Goal: Task Accomplishment & Management: Complete application form

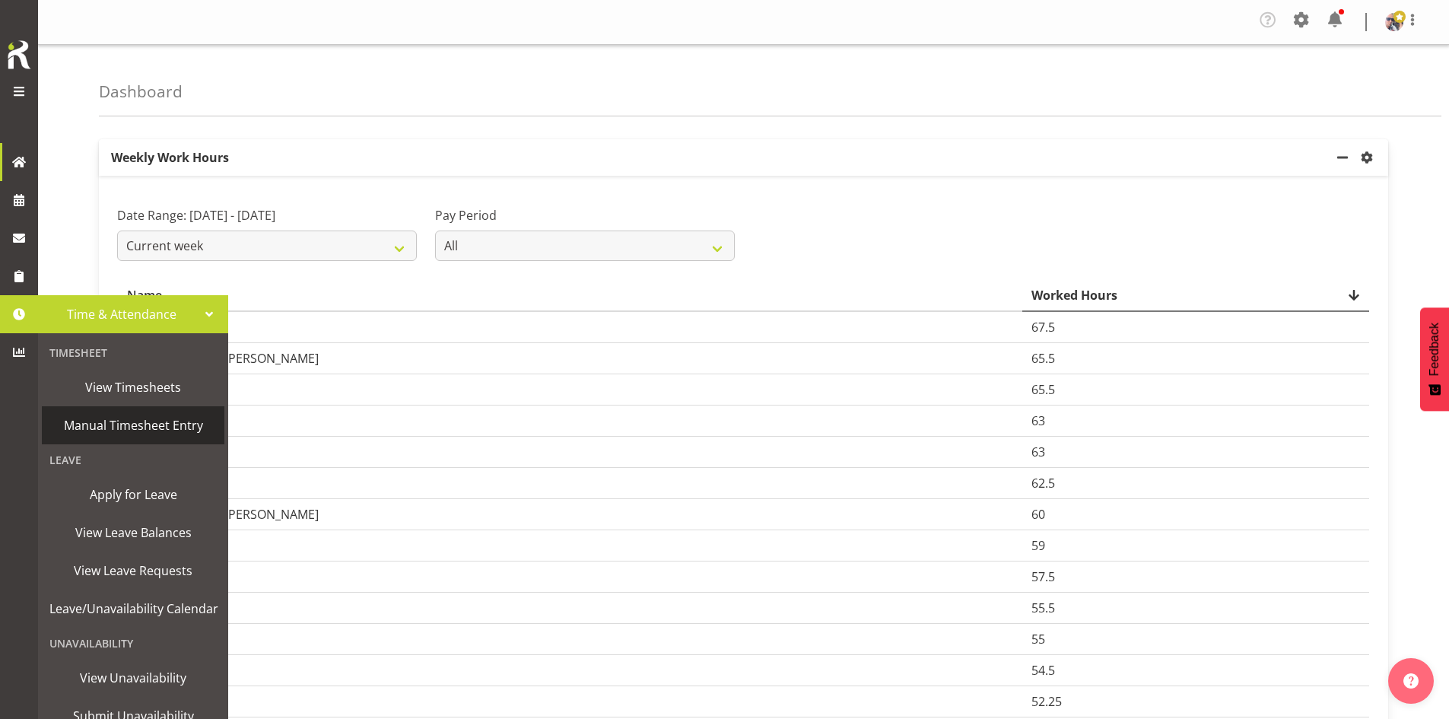
click at [151, 417] on span "Manual Timesheet Entry" at bounding box center [132, 425] width 167 height 23
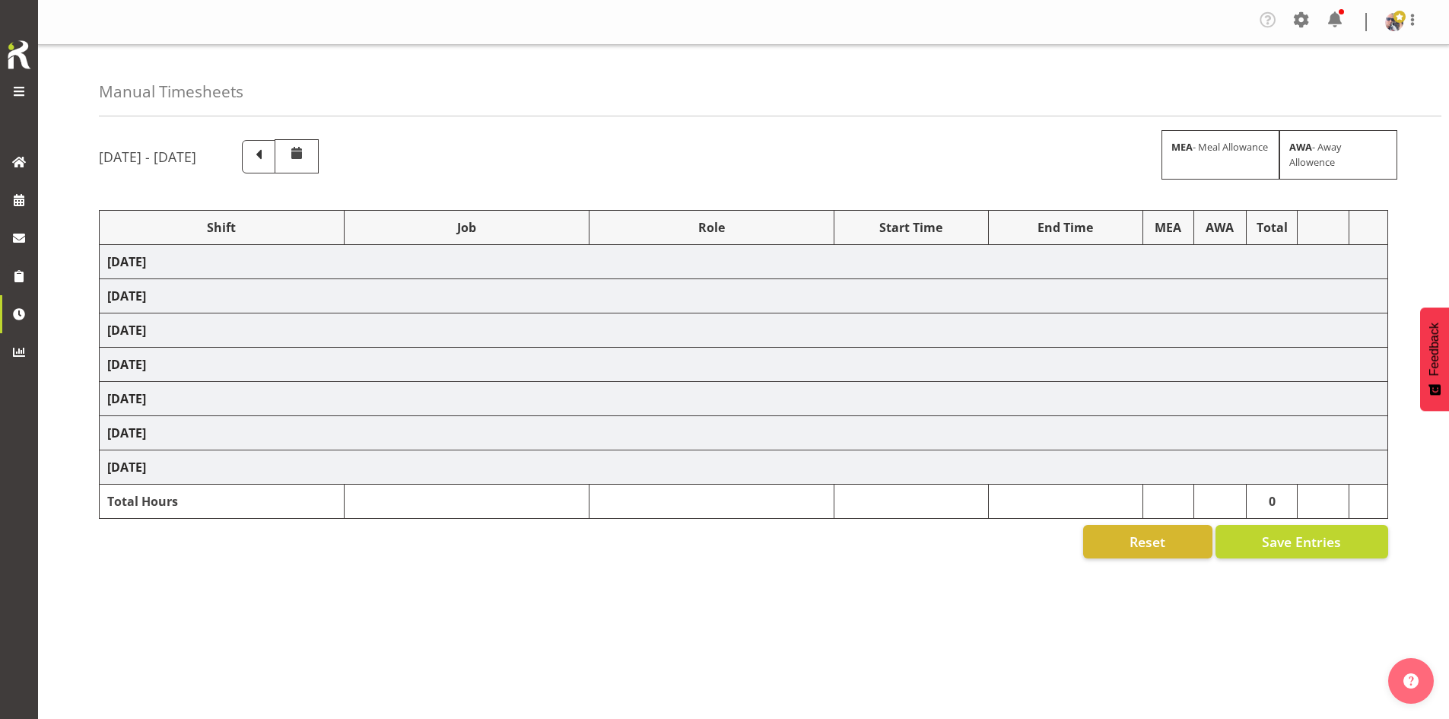
select select "66167"
select select "9154"
select select "73746"
select select "9869"
select select "66167"
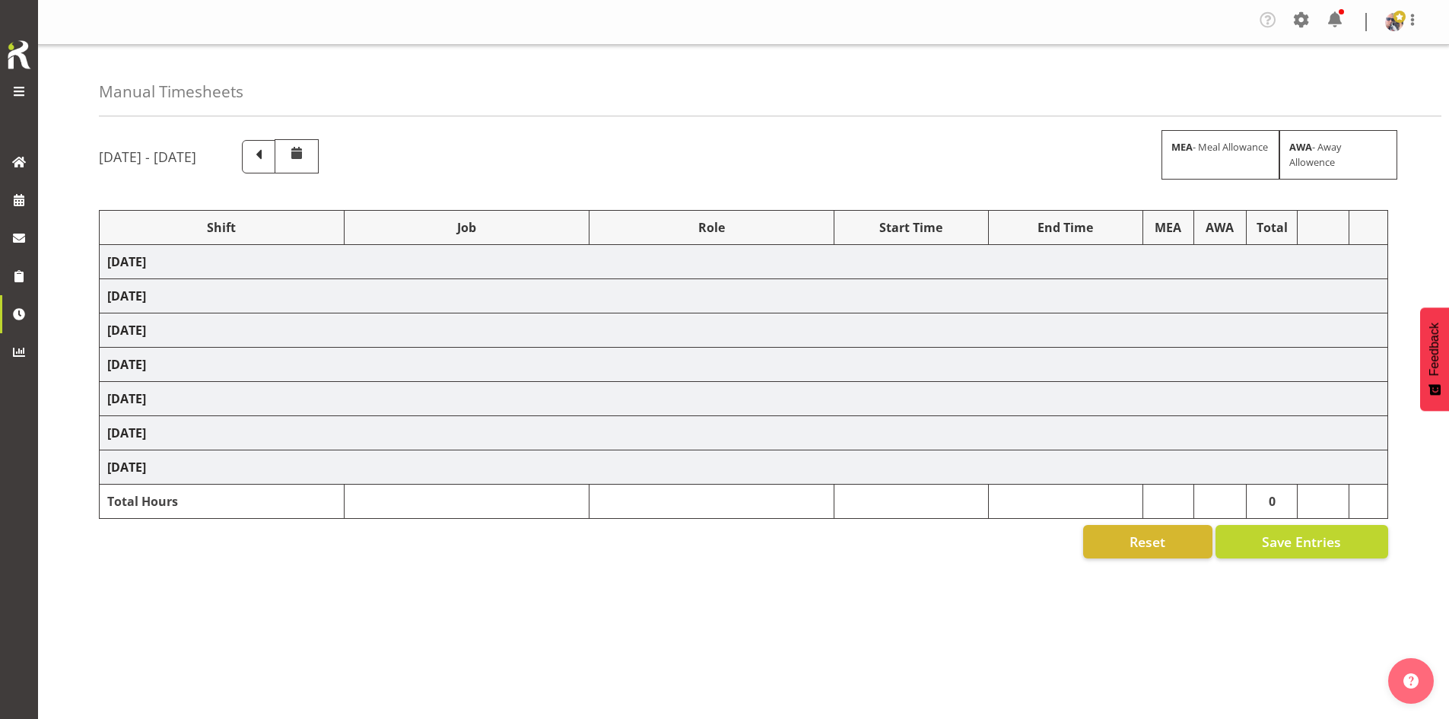
select select "9154"
select select "73746"
select select "9869"
select select "66167"
select select "9154"
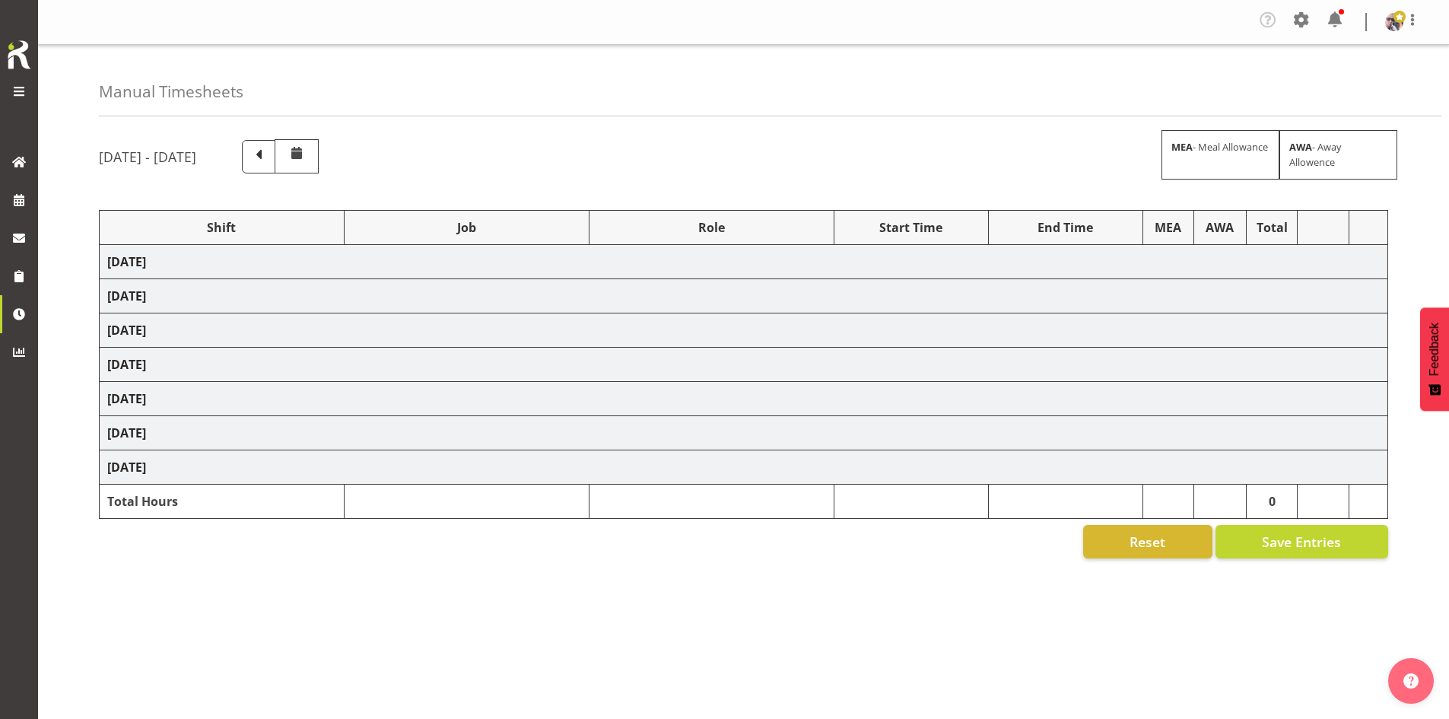
select select "66167"
select select "9154"
select select "73746"
select select "9869"
select select "73746"
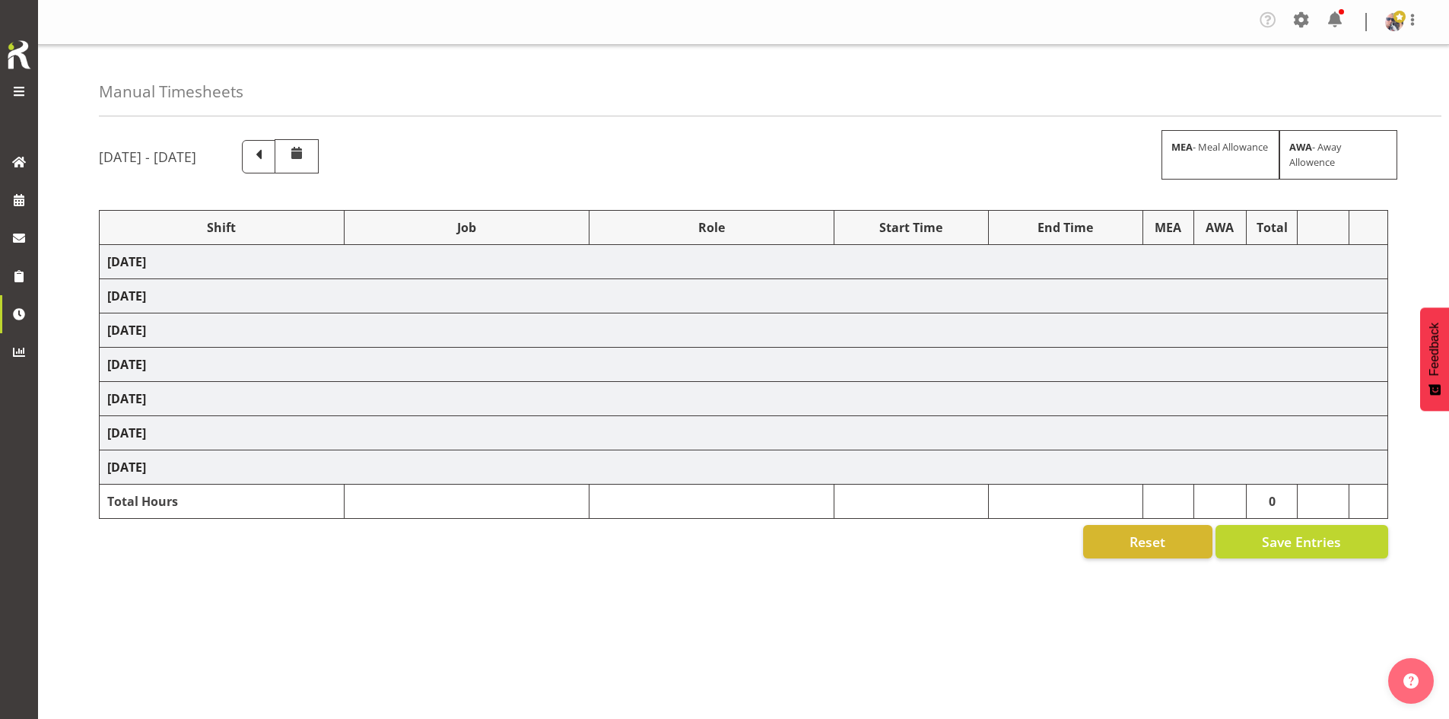
select select "9869"
select select "73746"
select select "9869"
select select "73746"
select select "9869"
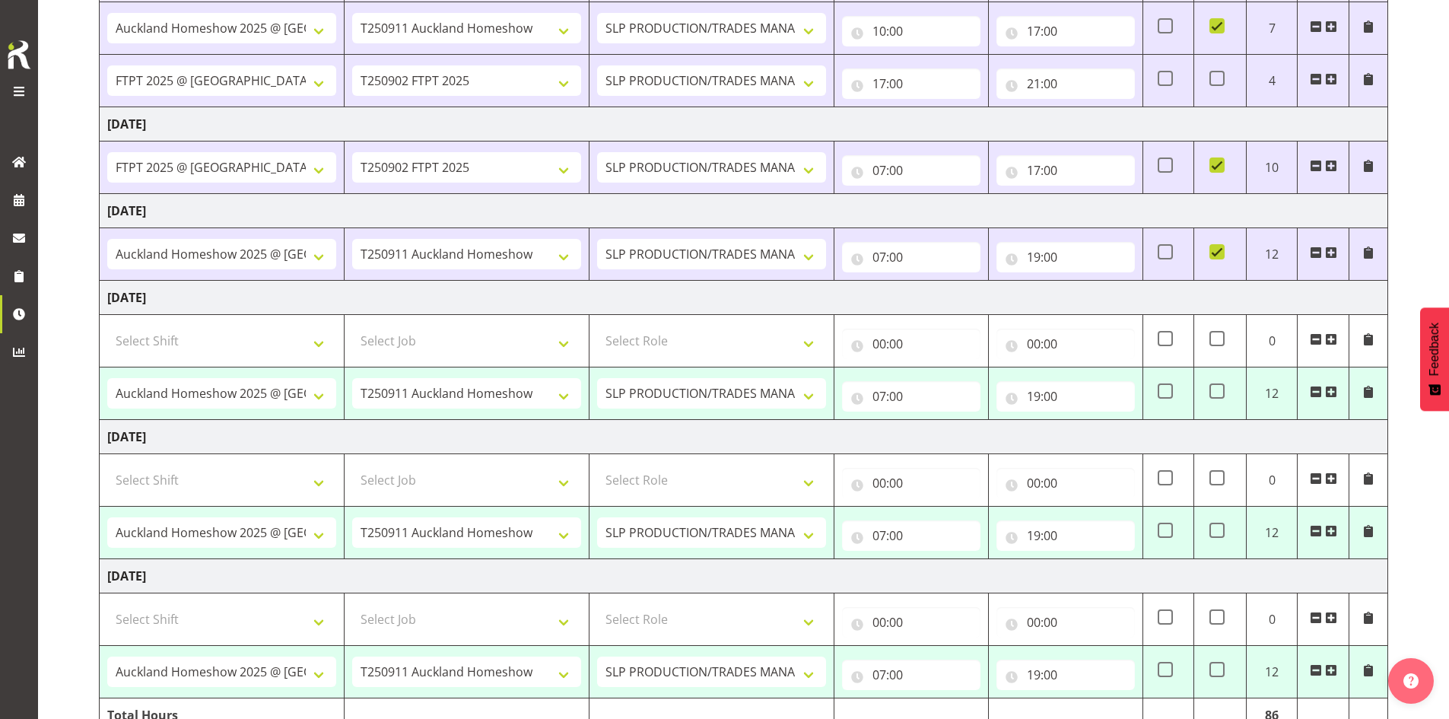
scroll to position [532, 0]
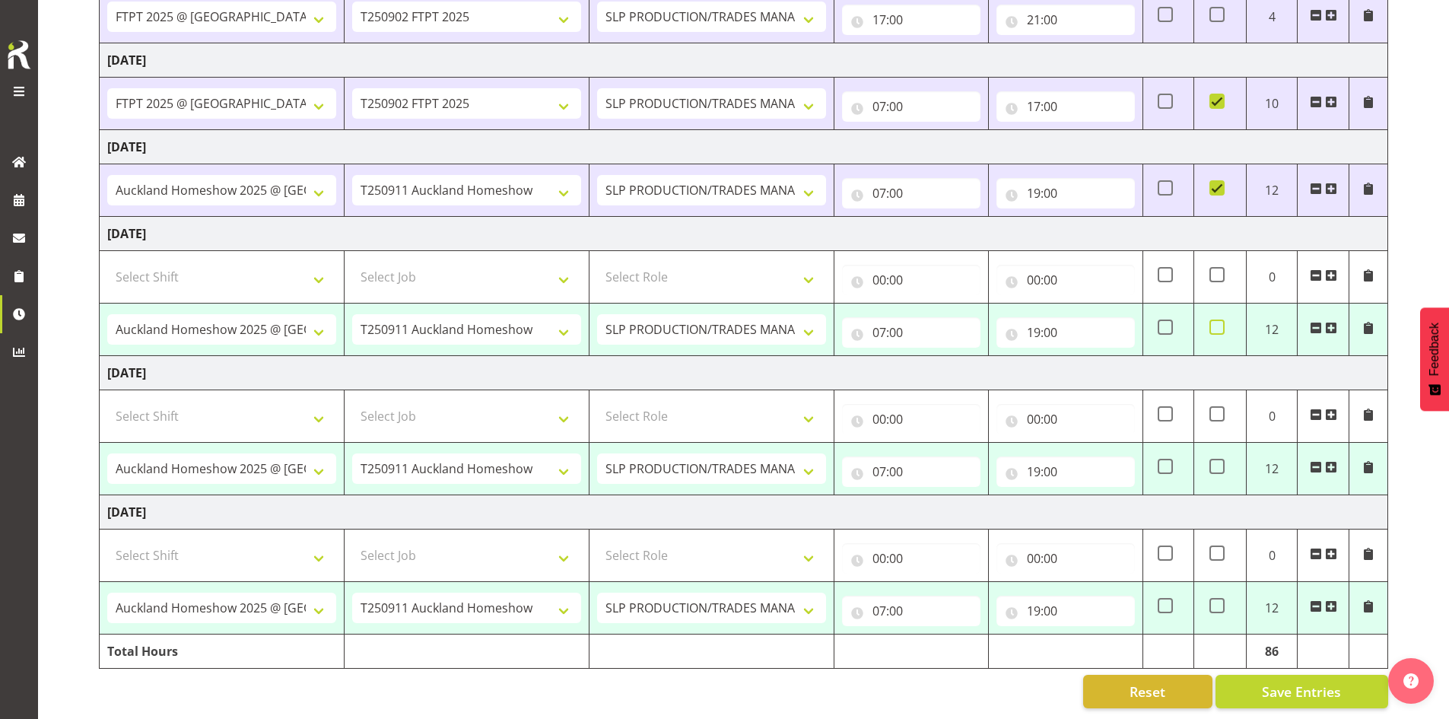
click at [1215, 333] on span at bounding box center [1216, 326] width 15 height 15
click at [1215, 332] on input "checkbox" at bounding box center [1214, 327] width 10 height 10
checkbox input "true"
click at [1213, 466] on span at bounding box center [1216, 466] width 15 height 15
click at [1213, 466] on input "checkbox" at bounding box center [1214, 467] width 10 height 10
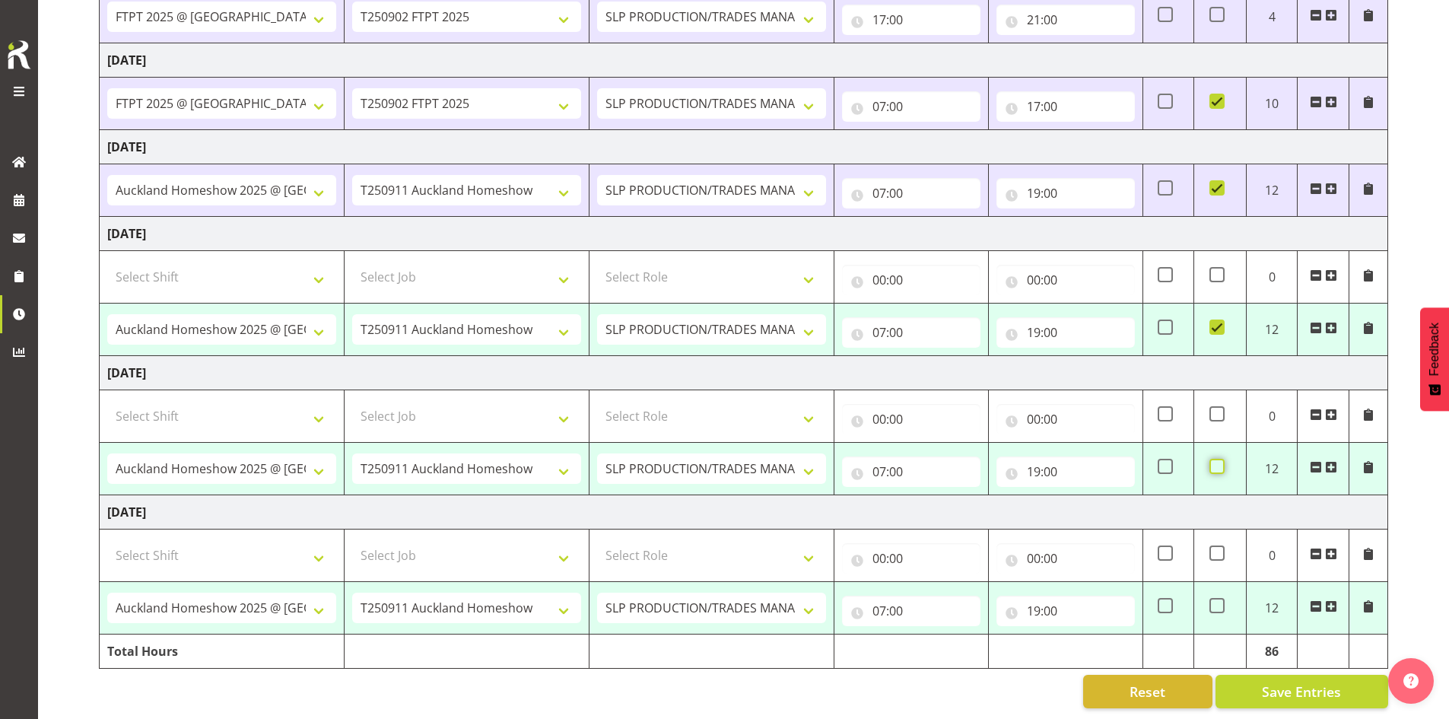
checkbox input "true"
click at [1221, 613] on span at bounding box center [1216, 605] width 15 height 15
click at [1219, 611] on input "checkbox" at bounding box center [1214, 606] width 10 height 10
checkbox input "true"
click at [1051, 338] on input "19:00" at bounding box center [1065, 332] width 138 height 30
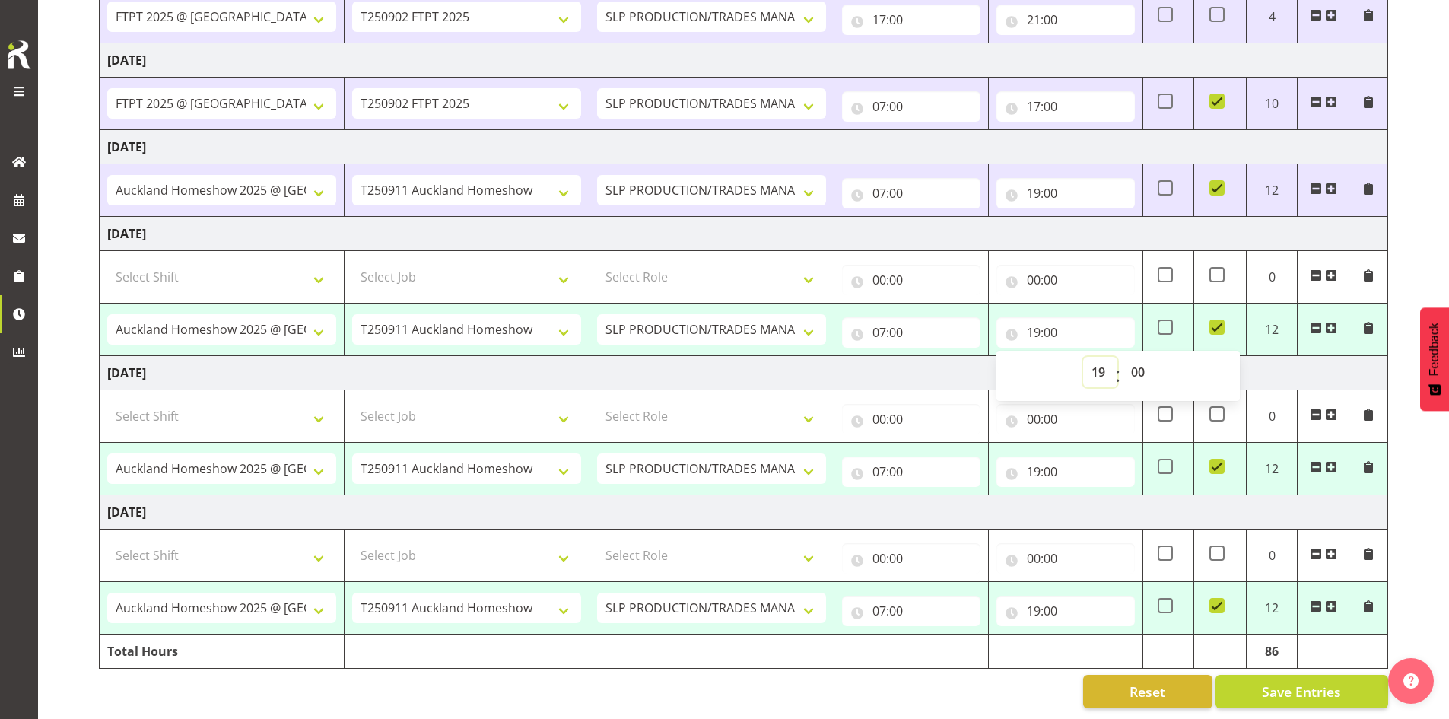
click at [1103, 367] on select "00 01 02 03 04 05 06 07 08 09 10 11 12 13 14 15 16 17 18 19 20 21 22 23" at bounding box center [1100, 372] width 34 height 30
select select "20"
click at [1083, 357] on select "00 01 02 03 04 05 06 07 08 09 10 11 12 13 14 15 16 17 18 19 20 21 22 23" at bounding box center [1100, 372] width 34 height 30
type input "20:00"
click at [1064, 471] on input "19:00" at bounding box center [1065, 471] width 138 height 30
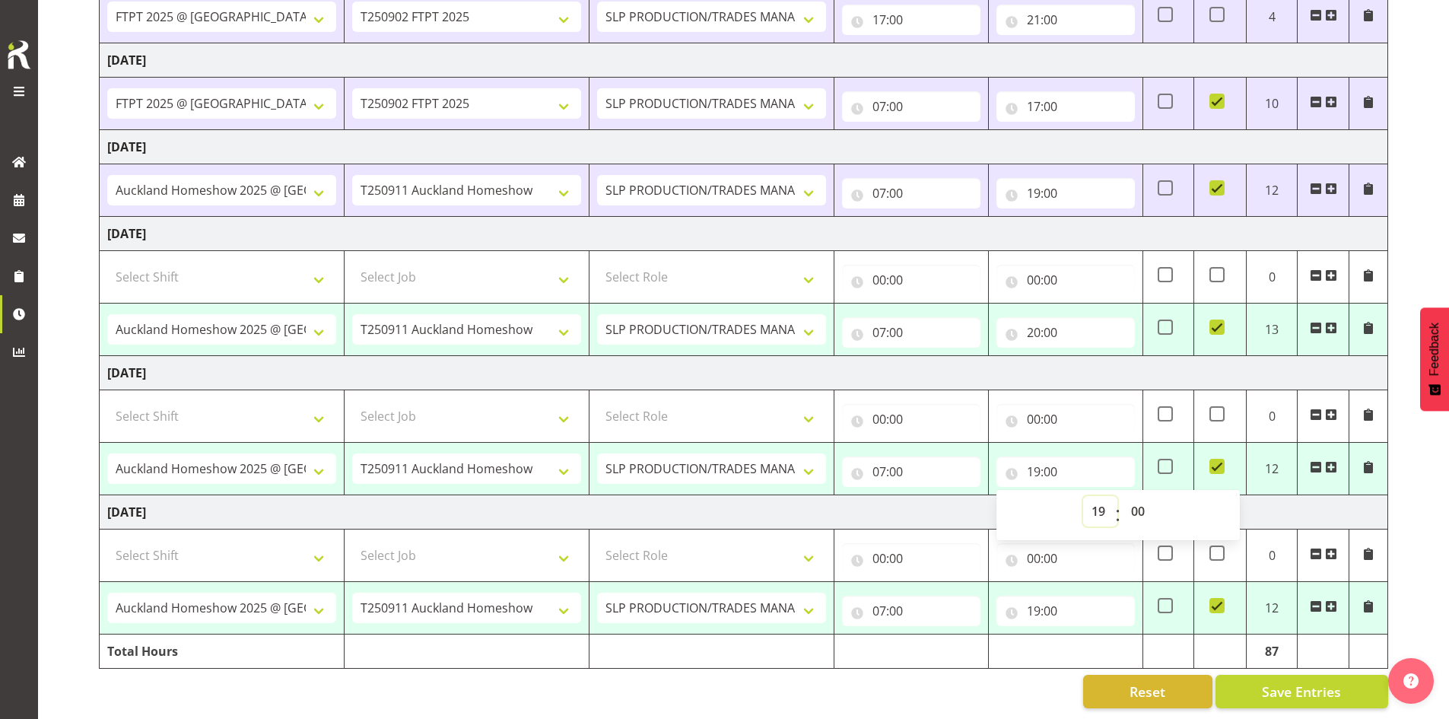
click at [1102, 511] on select "00 01 02 03 04 05 06 07 08 09 10 11 12 13 14 15 16 17 18 19 20 21 22 23" at bounding box center [1100, 511] width 34 height 30
select select "20"
click at [1083, 496] on select "00 01 02 03 04 05 06 07 08 09 10 11 12 13 14 15 16 17 18 19 20 21 22 23" at bounding box center [1100, 511] width 34 height 30
type input "20:00"
click at [941, 511] on td "[DATE]" at bounding box center [744, 512] width 1288 height 34
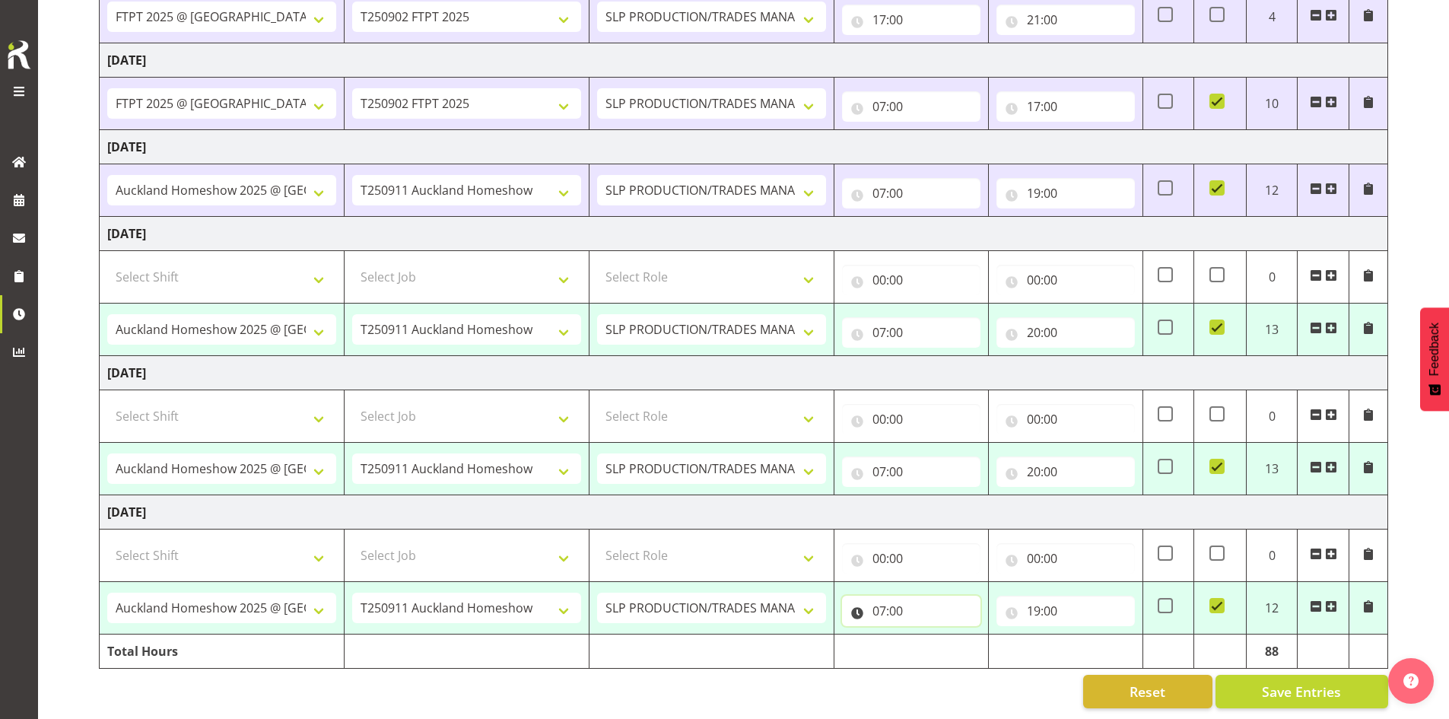
click at [920, 600] on input "07:00" at bounding box center [911, 611] width 138 height 30
click at [946, 645] on select "00 01 02 03 04 05 06 07 08 09 10 11 12 13 14 15 16 17 18 19 20 21 22 23" at bounding box center [946, 650] width 34 height 30
select select "6"
click at [929, 635] on select "00 01 02 03 04 05 06 07 08 09 10 11 12 13 14 15 16 17 18 19 20 21 22 23" at bounding box center [946, 650] width 34 height 30
type input "06:00"
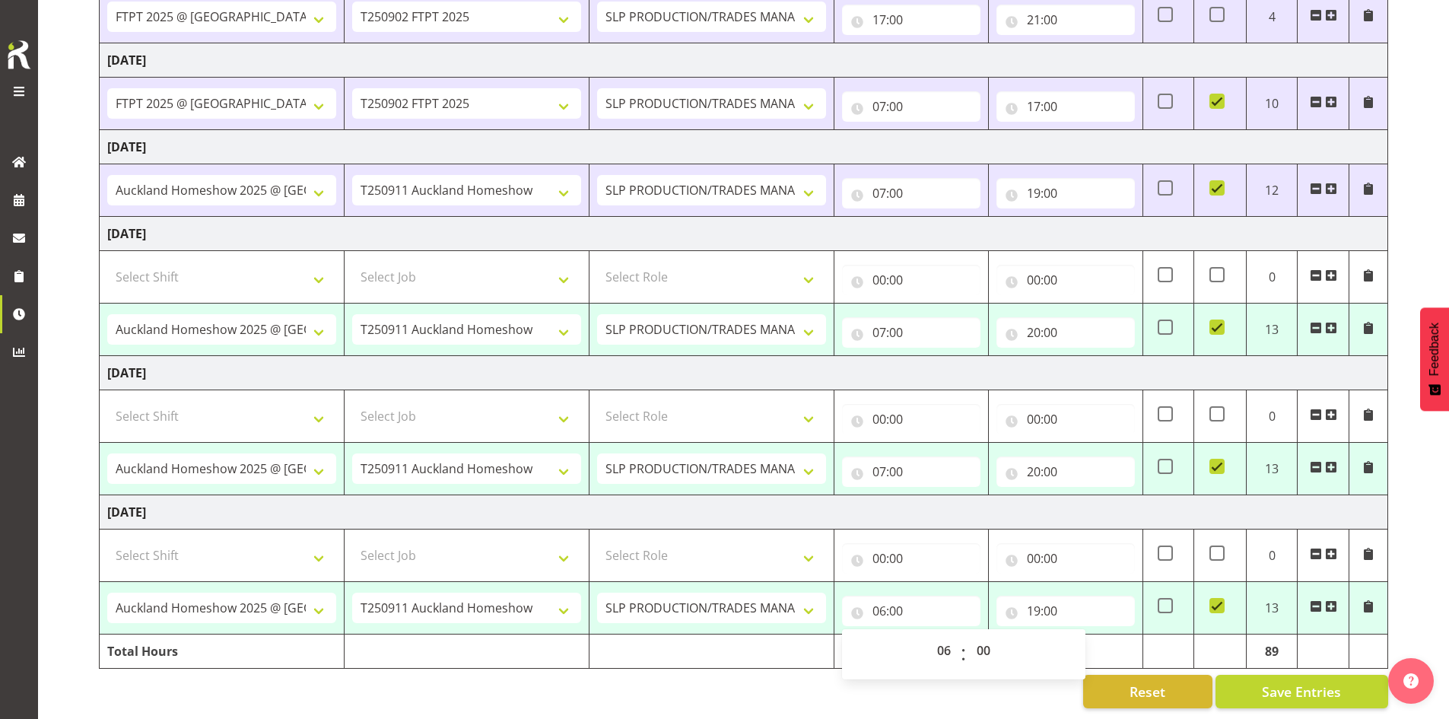
click at [1069, 510] on td "[DATE]" at bounding box center [744, 512] width 1288 height 34
click at [1269, 689] on span "Save Entries" at bounding box center [1301, 691] width 79 height 20
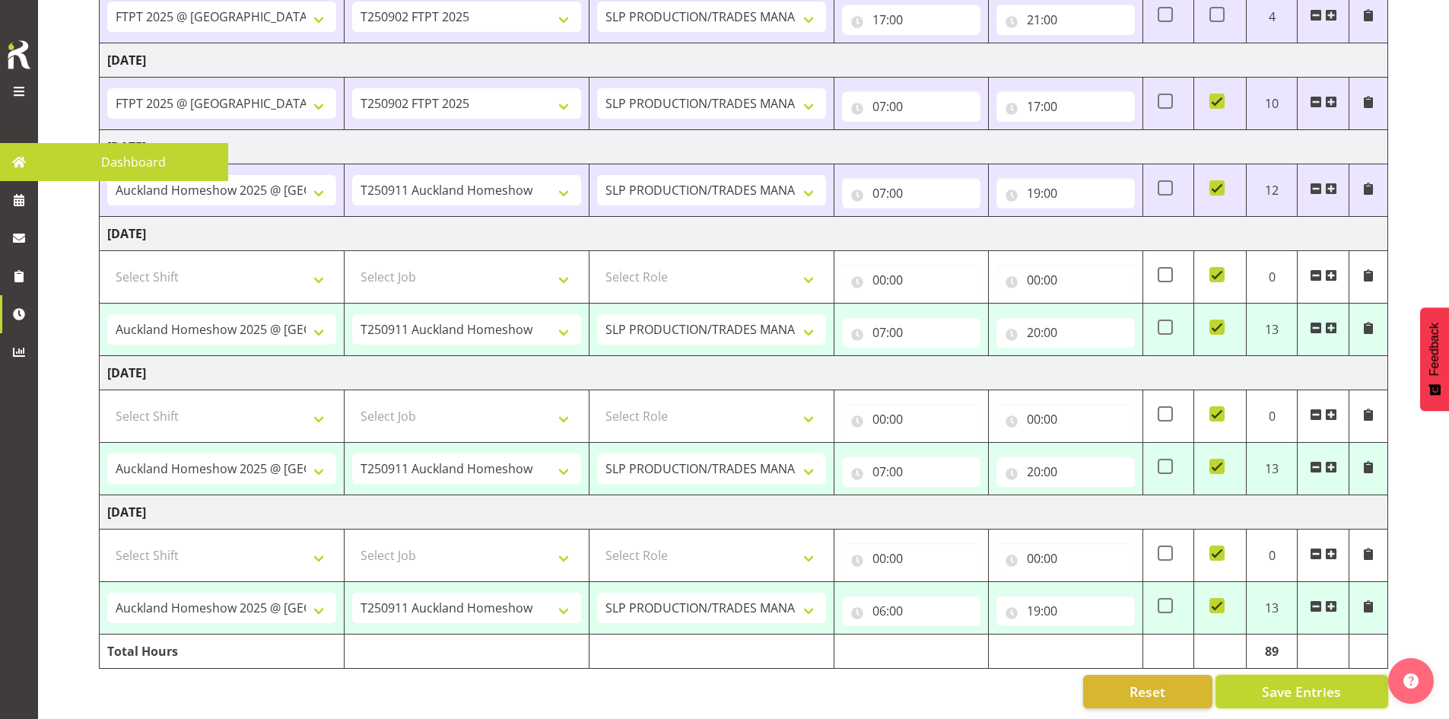
select select "73746"
select select "9869"
type input "07:00"
type input "20:00"
checkbox input "true"
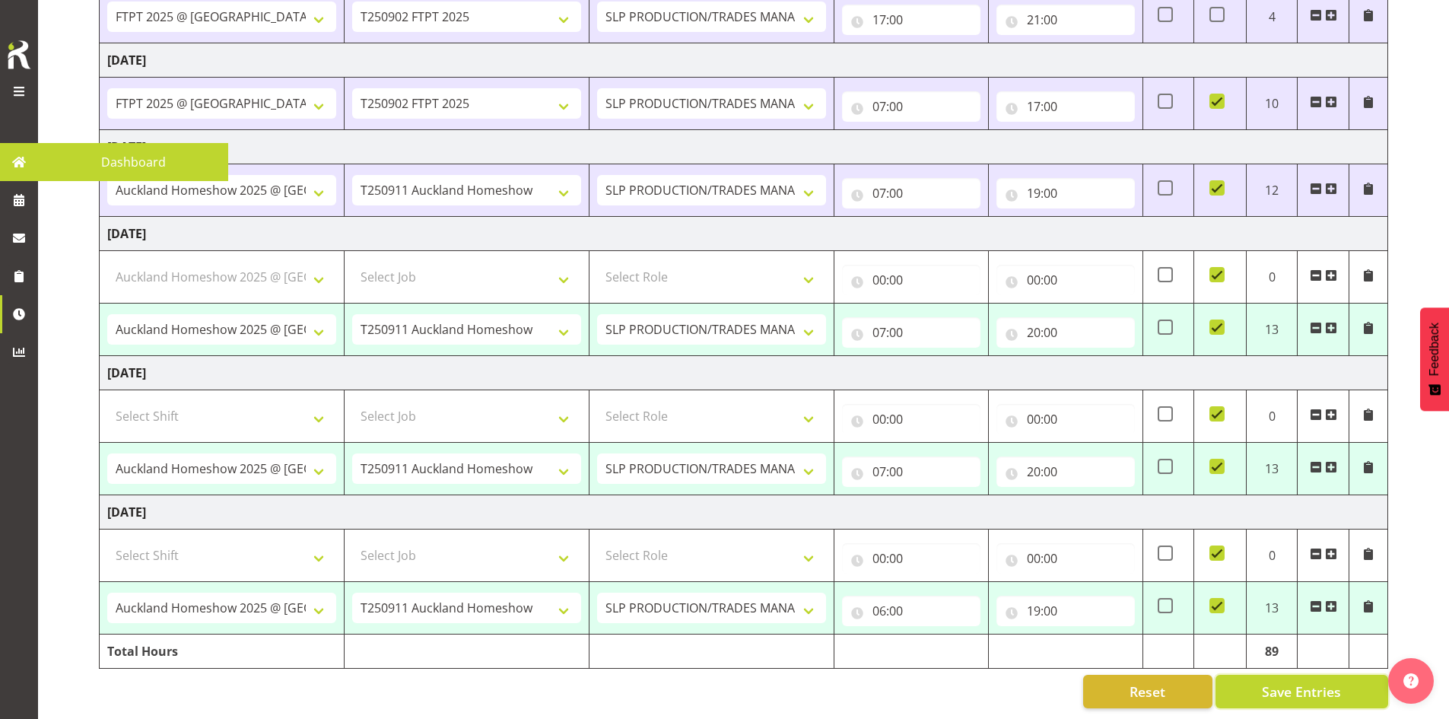
select select "73746"
select select "9869"
type input "07:00"
type input "20:00"
checkbox input "true"
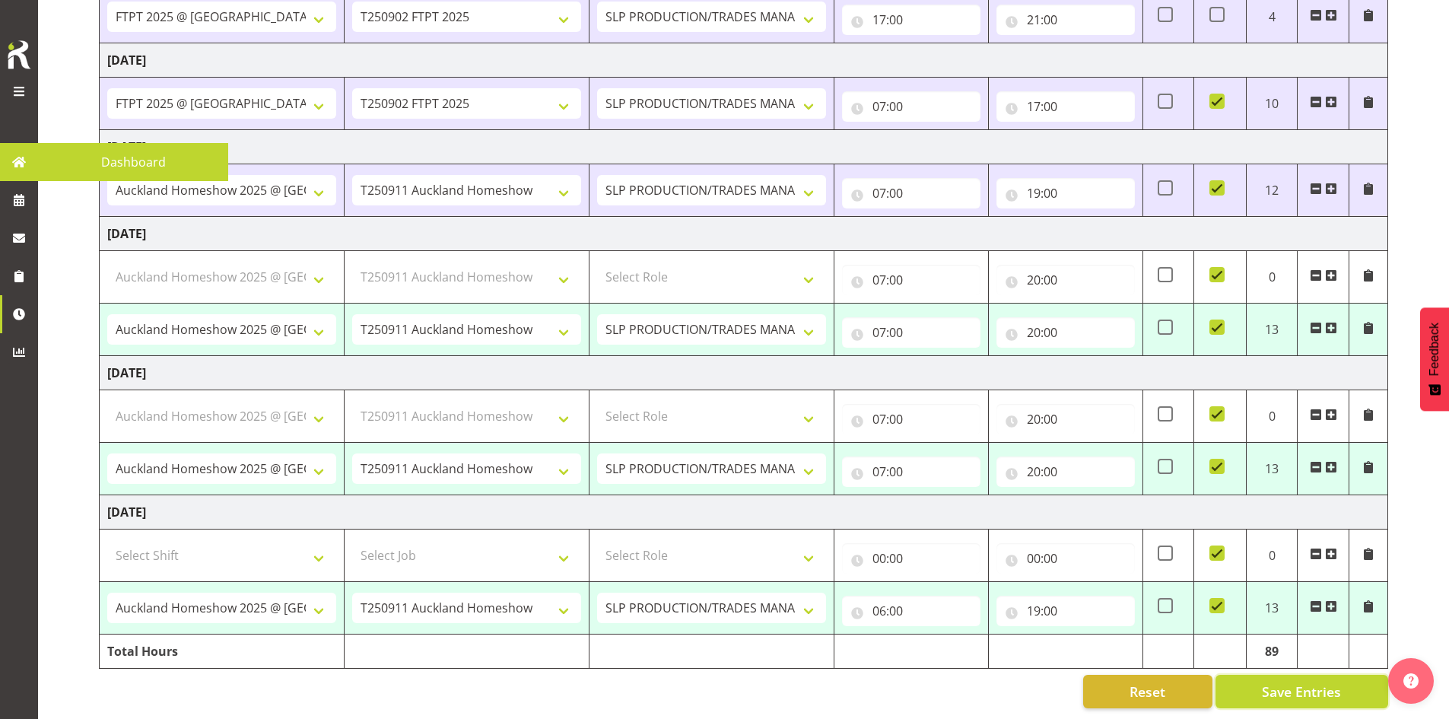
select select "73746"
select select "9869"
type input "06:00"
type input "19:00"
checkbox input "true"
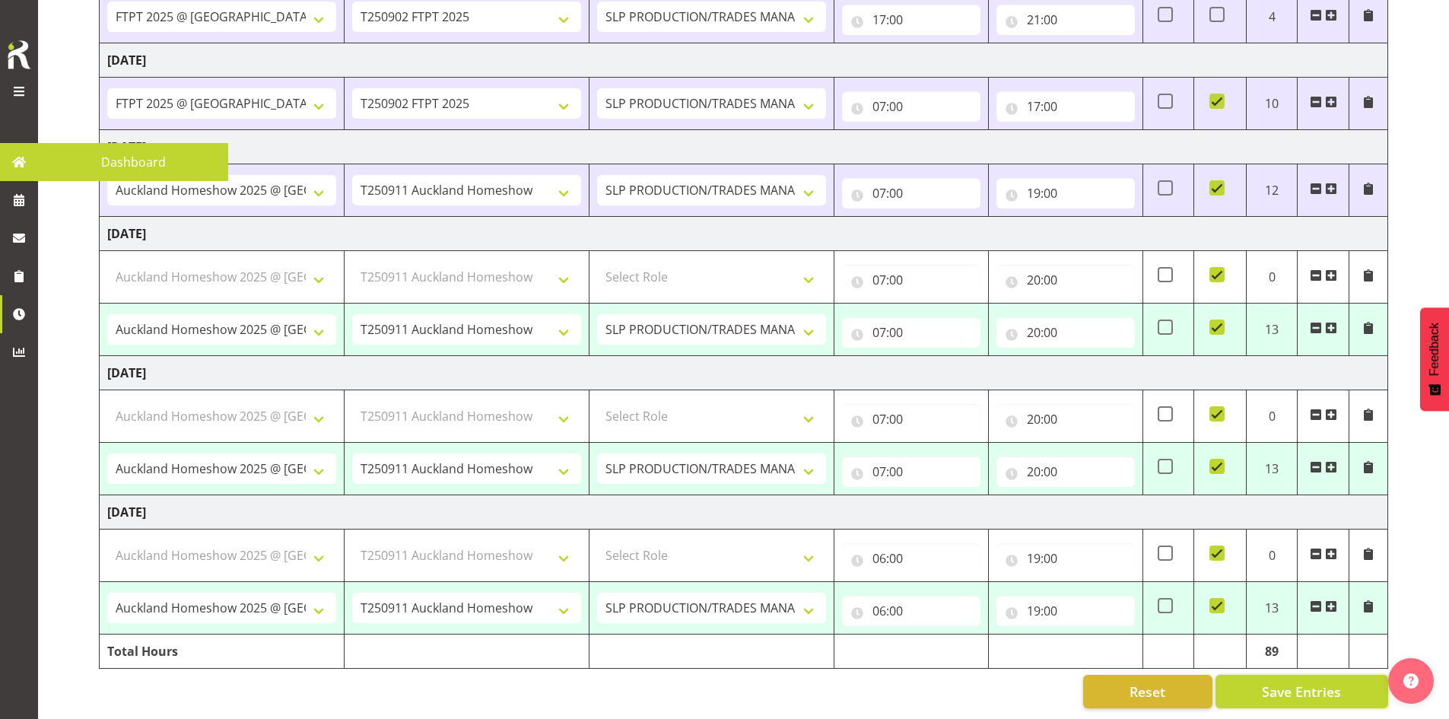
select select "73746"
select select "9869"
select select "73746"
select select "9869"
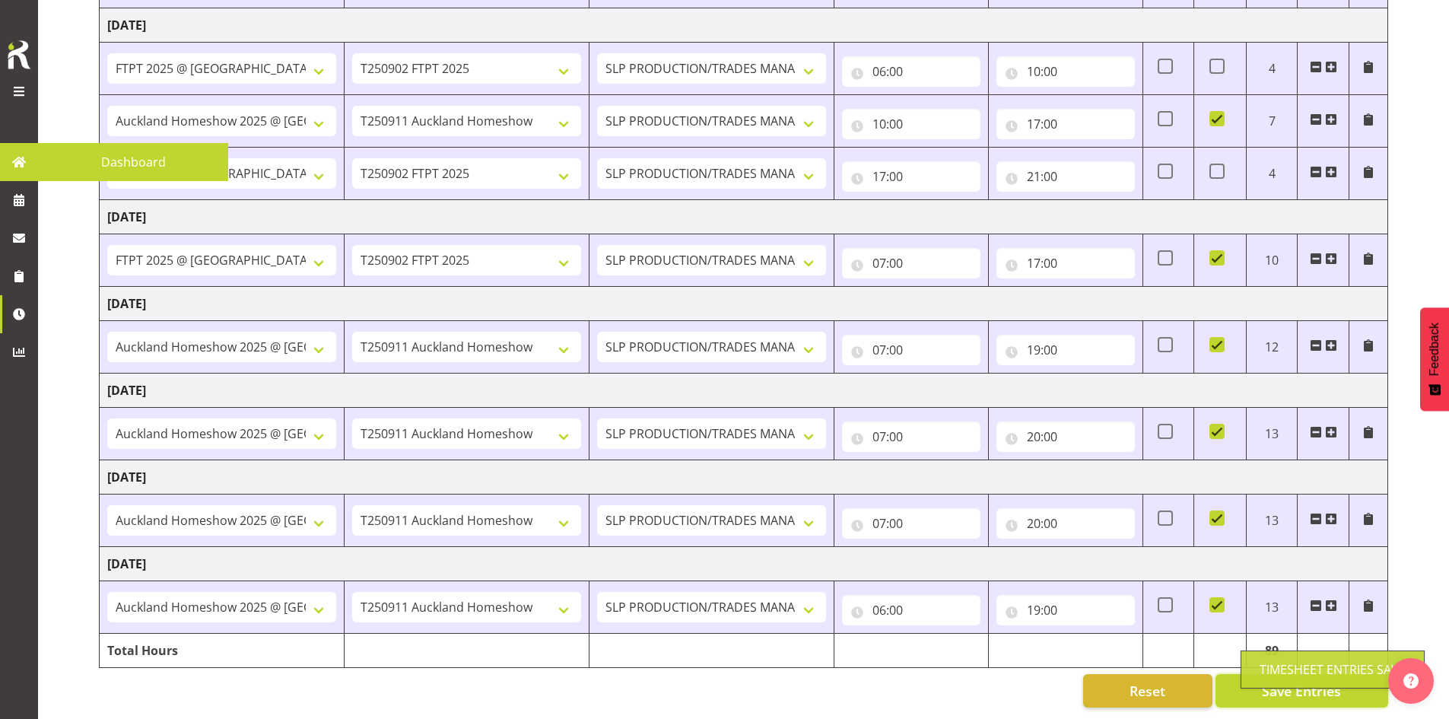
scroll to position [387, 0]
click at [21, 154] on span at bounding box center [19, 162] width 23 height 23
